Goal: Task Accomplishment & Management: Complete application form

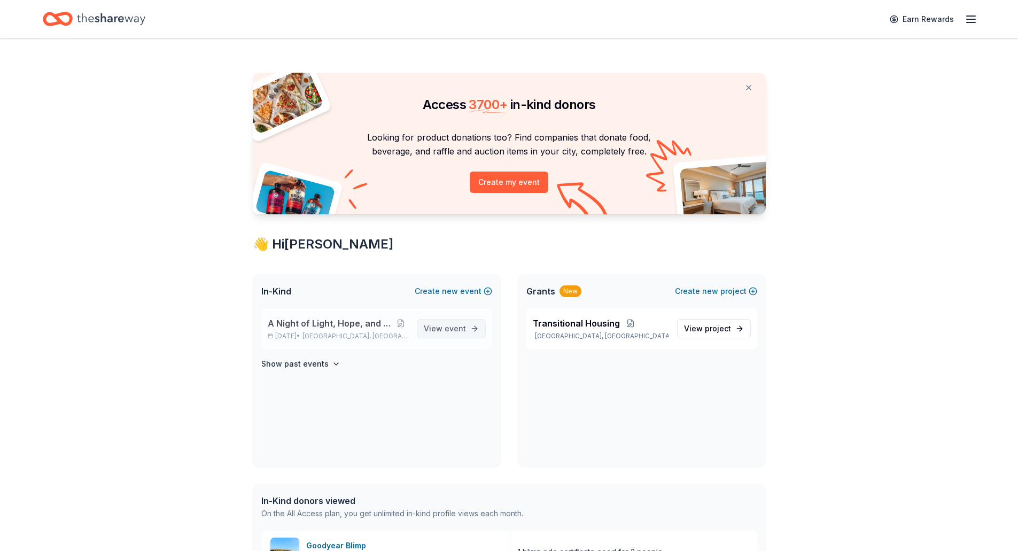
click at [442, 327] on span "View event" at bounding box center [445, 328] width 42 height 13
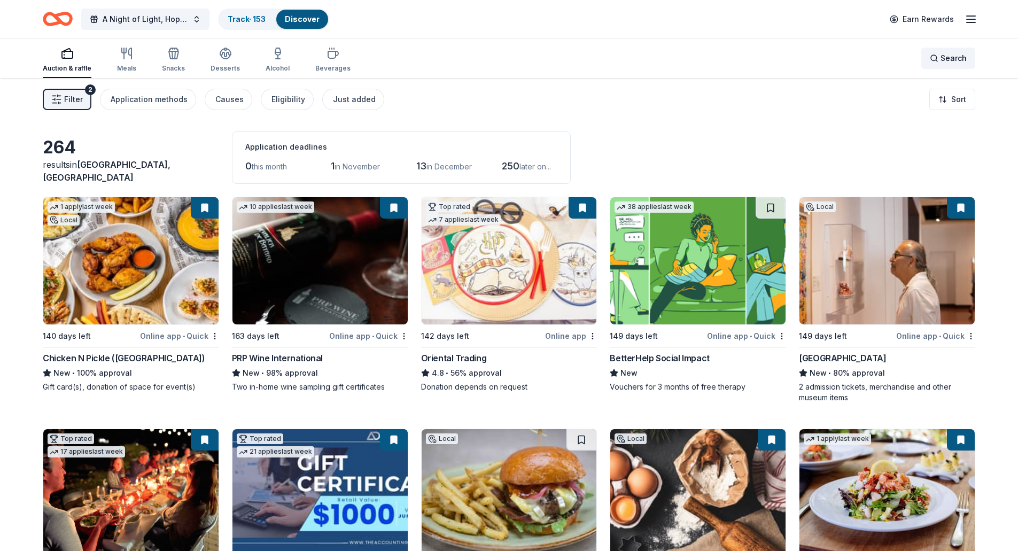
click at [959, 59] on span "Search" at bounding box center [953, 58] width 26 height 13
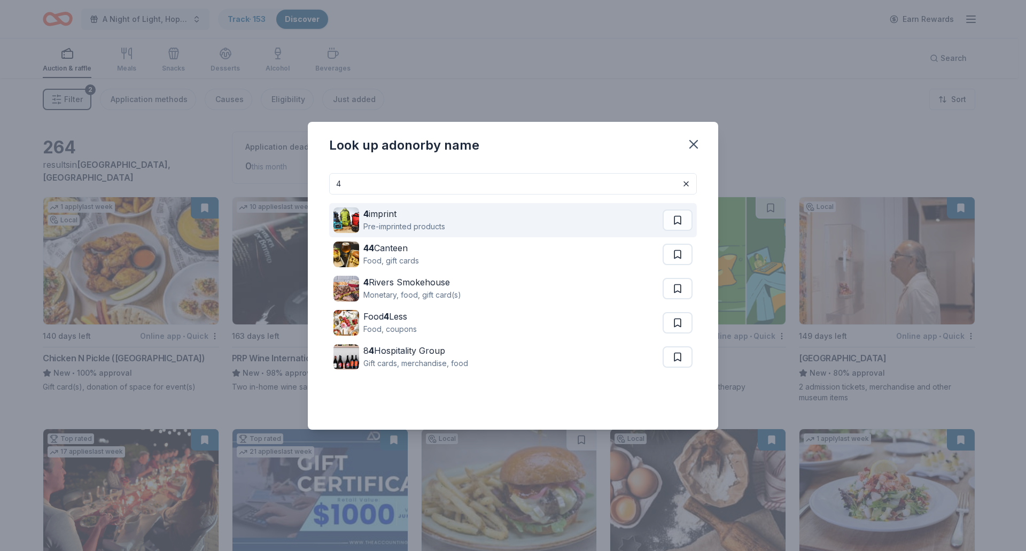
type input "4"
click at [397, 220] on div "Pre-imprinted products" at bounding box center [404, 226] width 82 height 13
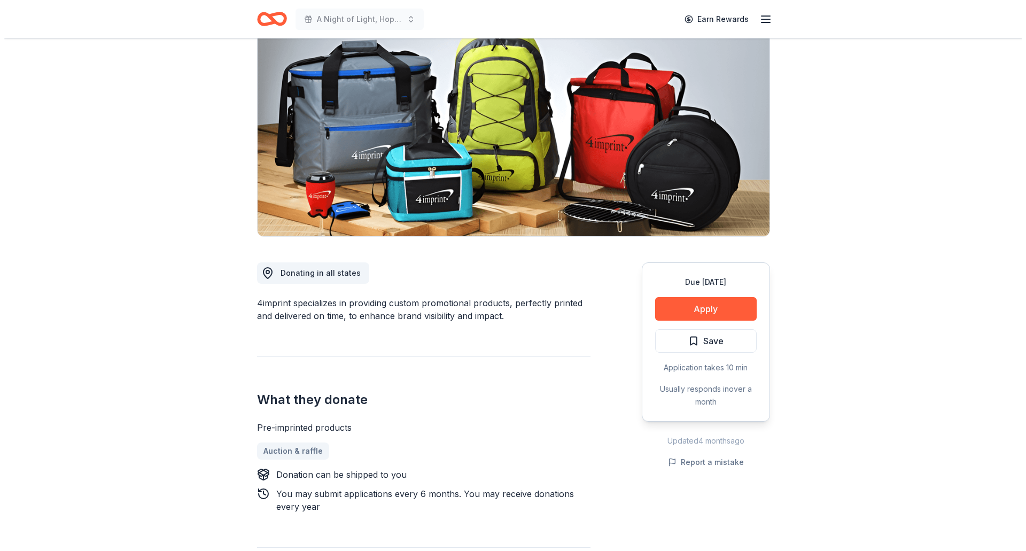
scroll to position [107, 0]
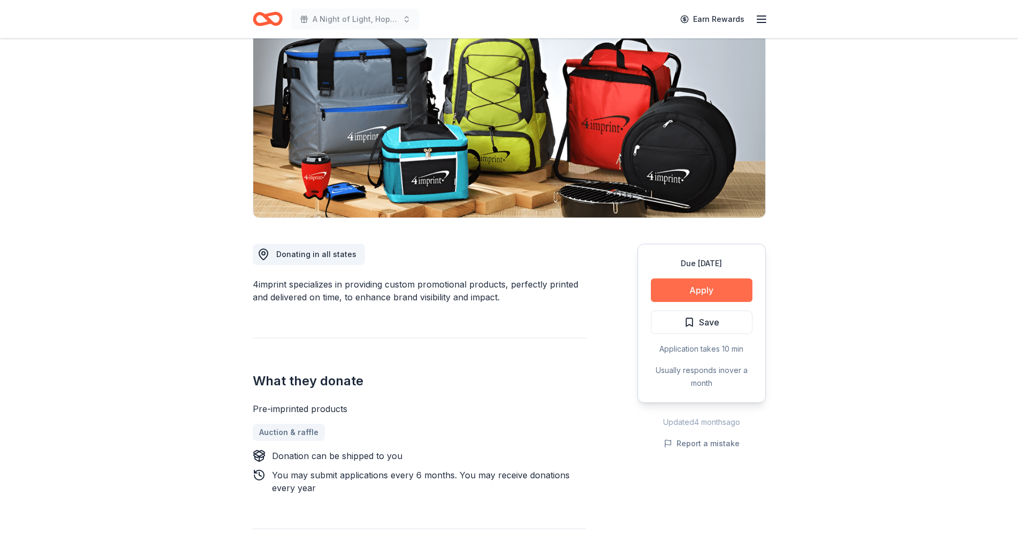
click at [708, 299] on button "Apply" at bounding box center [702, 290] width 102 height 24
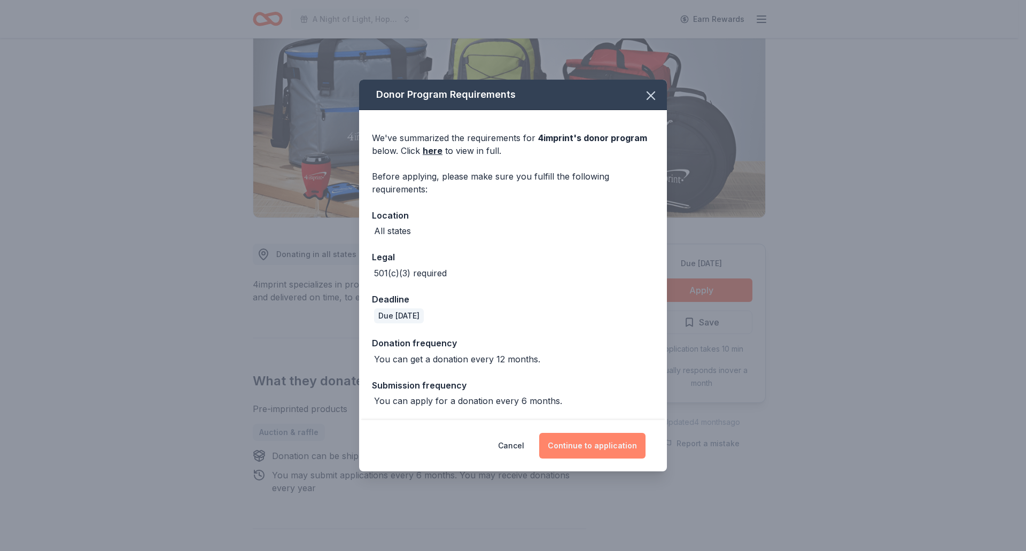
click at [635, 451] on button "Continue to application" at bounding box center [592, 446] width 106 height 26
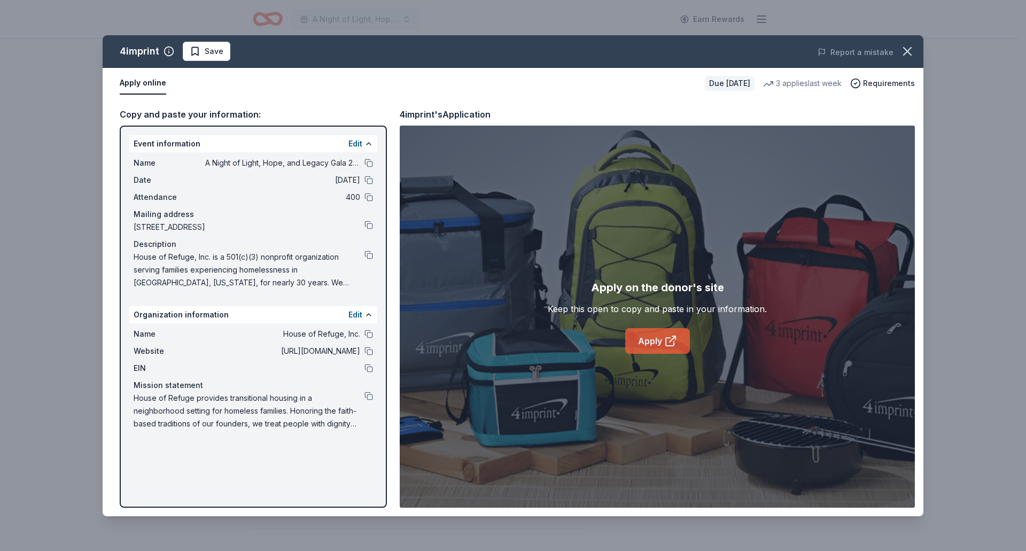
click at [665, 348] on link "Apply" at bounding box center [657, 341] width 65 height 26
